Goal: Communication & Community: Participate in discussion

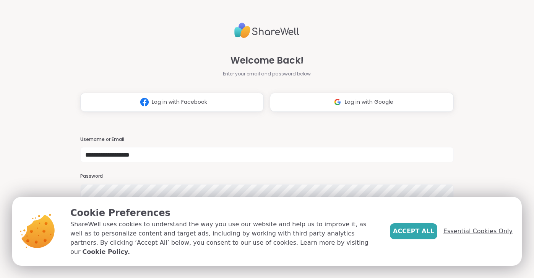
click at [454, 236] on span "Essential Cookies Only" at bounding box center [478, 230] width 69 height 9
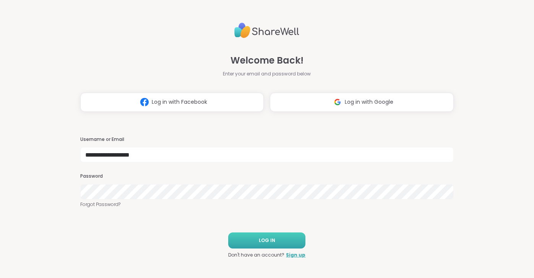
click at [294, 239] on button "LOG IN" at bounding box center [266, 240] width 77 height 16
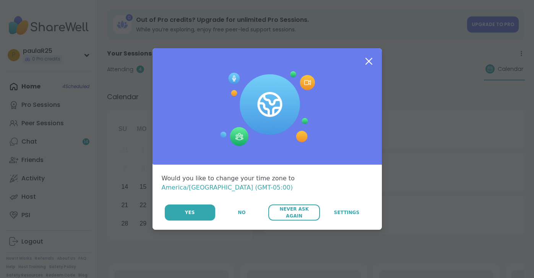
click at [288, 212] on button "Never Ask Again" at bounding box center [295, 212] width 52 height 16
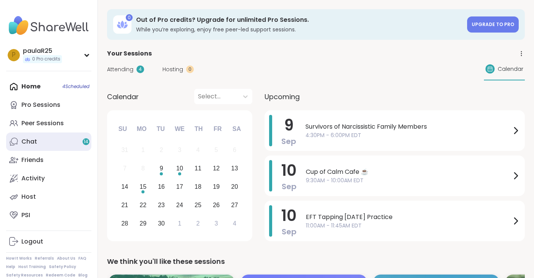
click at [54, 142] on link "Chat 14" at bounding box center [48, 141] width 85 height 18
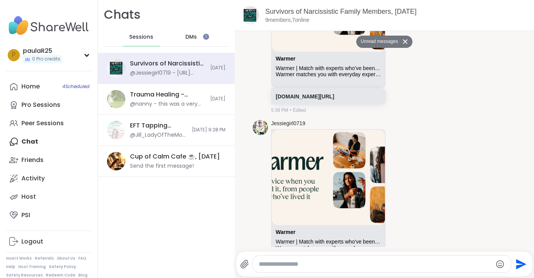
scroll to position [2664, 0]
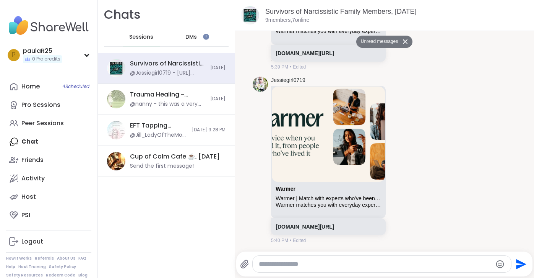
click at [389, 41] on button "Unread messages" at bounding box center [378, 42] width 44 height 12
click at [68, 87] on span "4 Scheduled" at bounding box center [75, 86] width 27 height 6
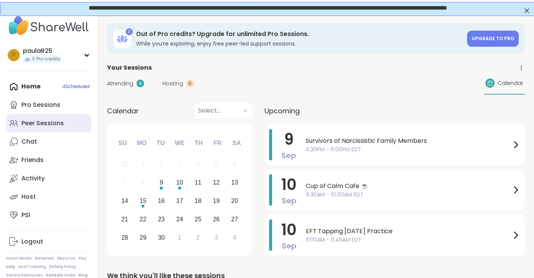
click at [50, 124] on div "Peer Sessions" at bounding box center [42, 123] width 42 height 8
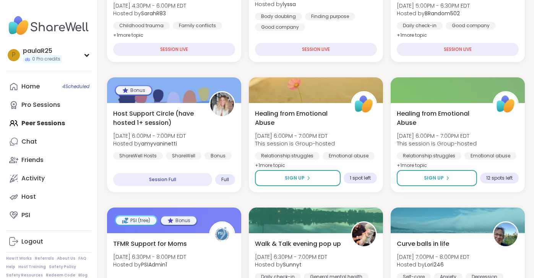
scroll to position [163, 0]
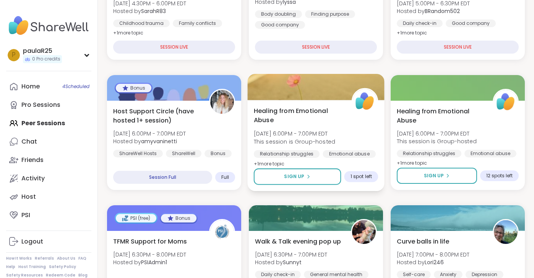
click at [304, 120] on span "Healing from Emotional Abuse" at bounding box center [299, 115] width 90 height 19
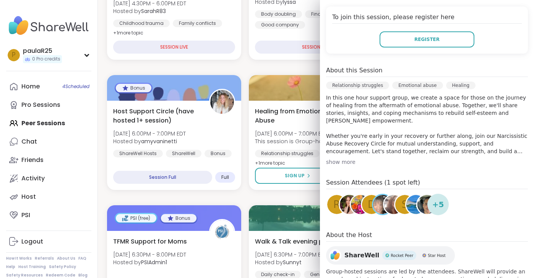
scroll to position [155, 0]
